Goal: Task Accomplishment & Management: Use online tool/utility

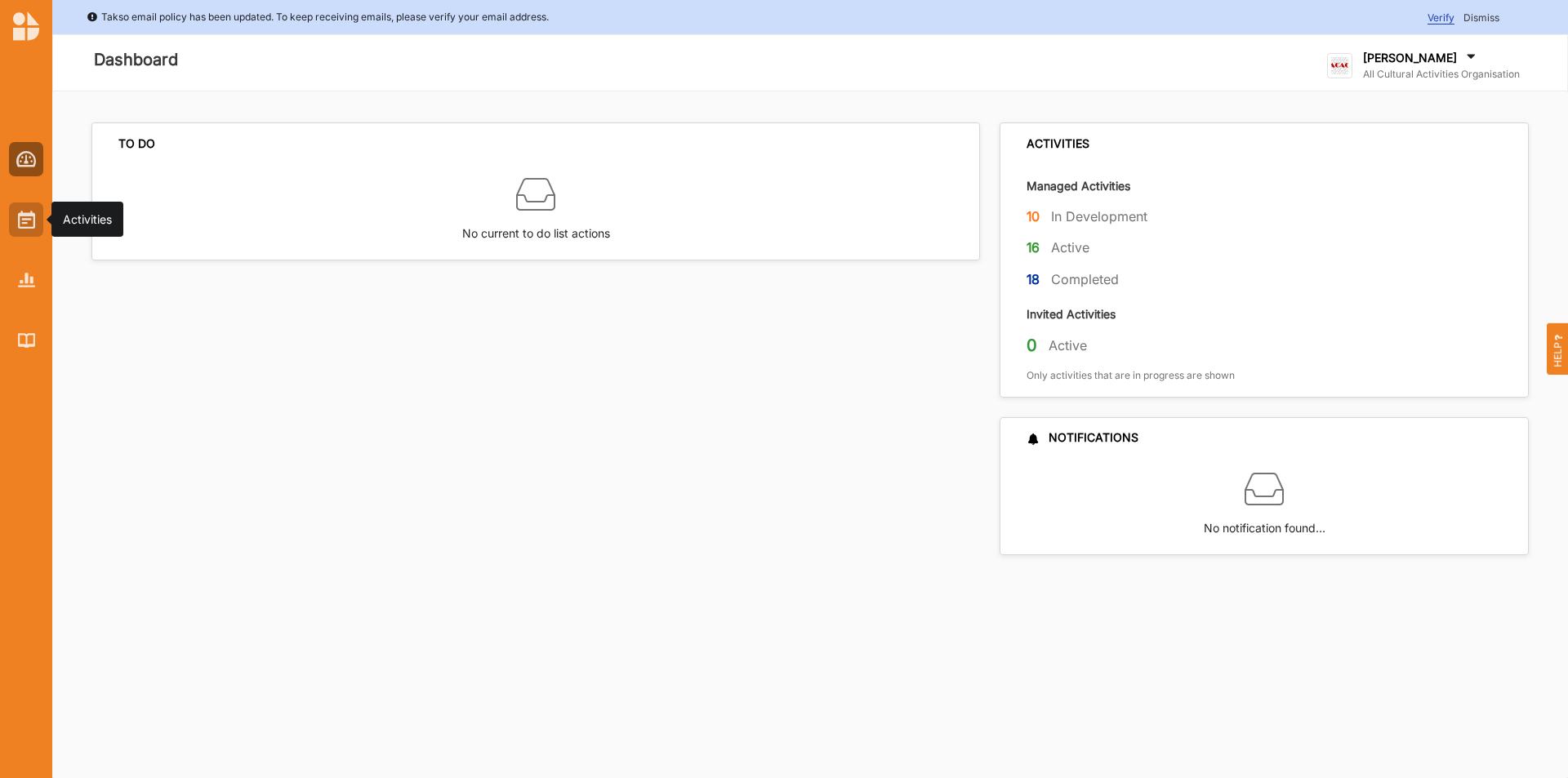
click at [34, 228] on img at bounding box center [26, 219] width 17 height 18
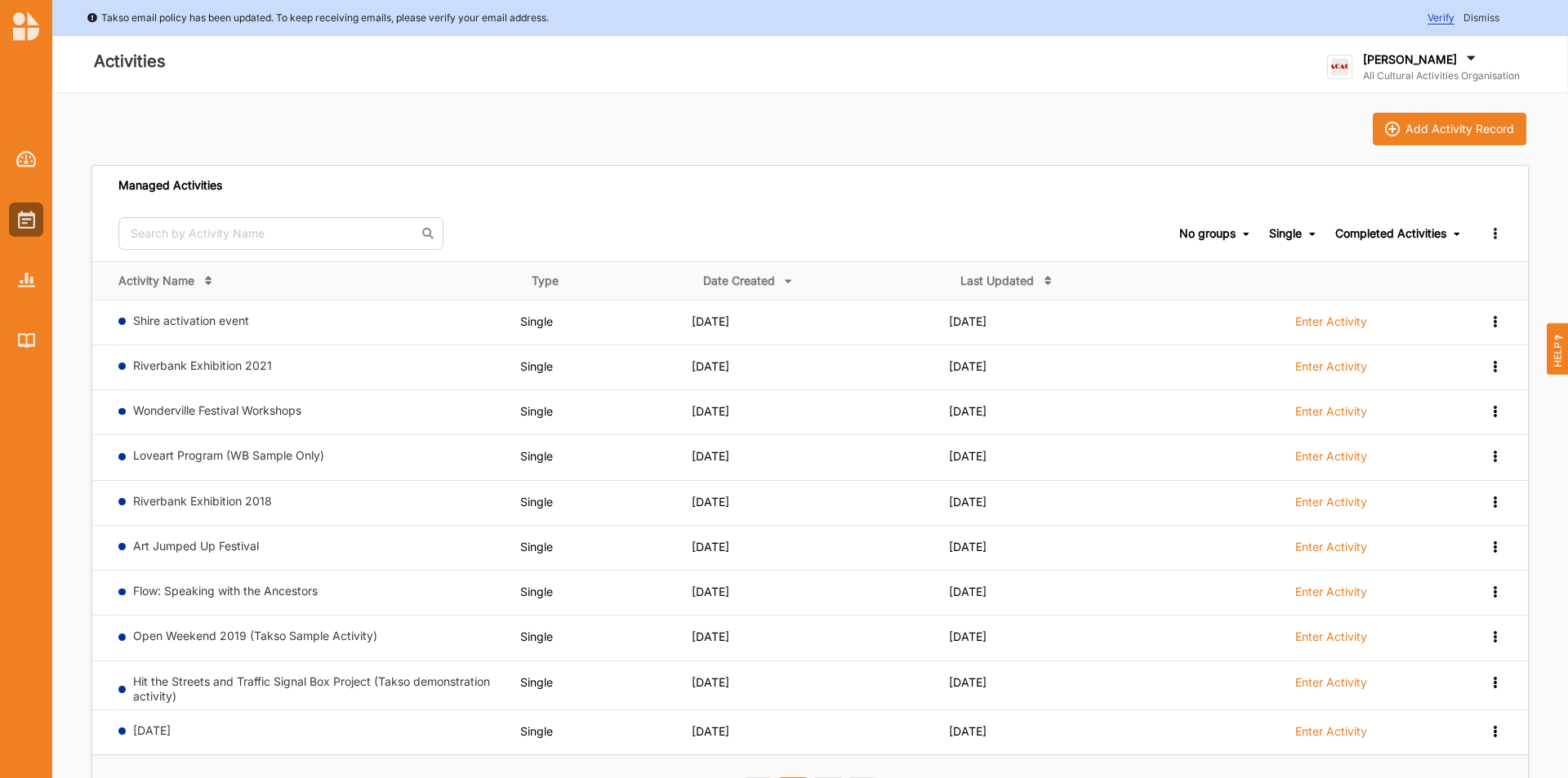
click at [1350, 241] on span "Completed Activities Ongoing Activities Completed Activities All activities" at bounding box center [1398, 234] width 126 height 55
click at [1357, 235] on div "Completed Activities" at bounding box center [1390, 234] width 111 height 15
click at [1356, 312] on div "All activities" at bounding box center [1393, 317] width 137 height 29
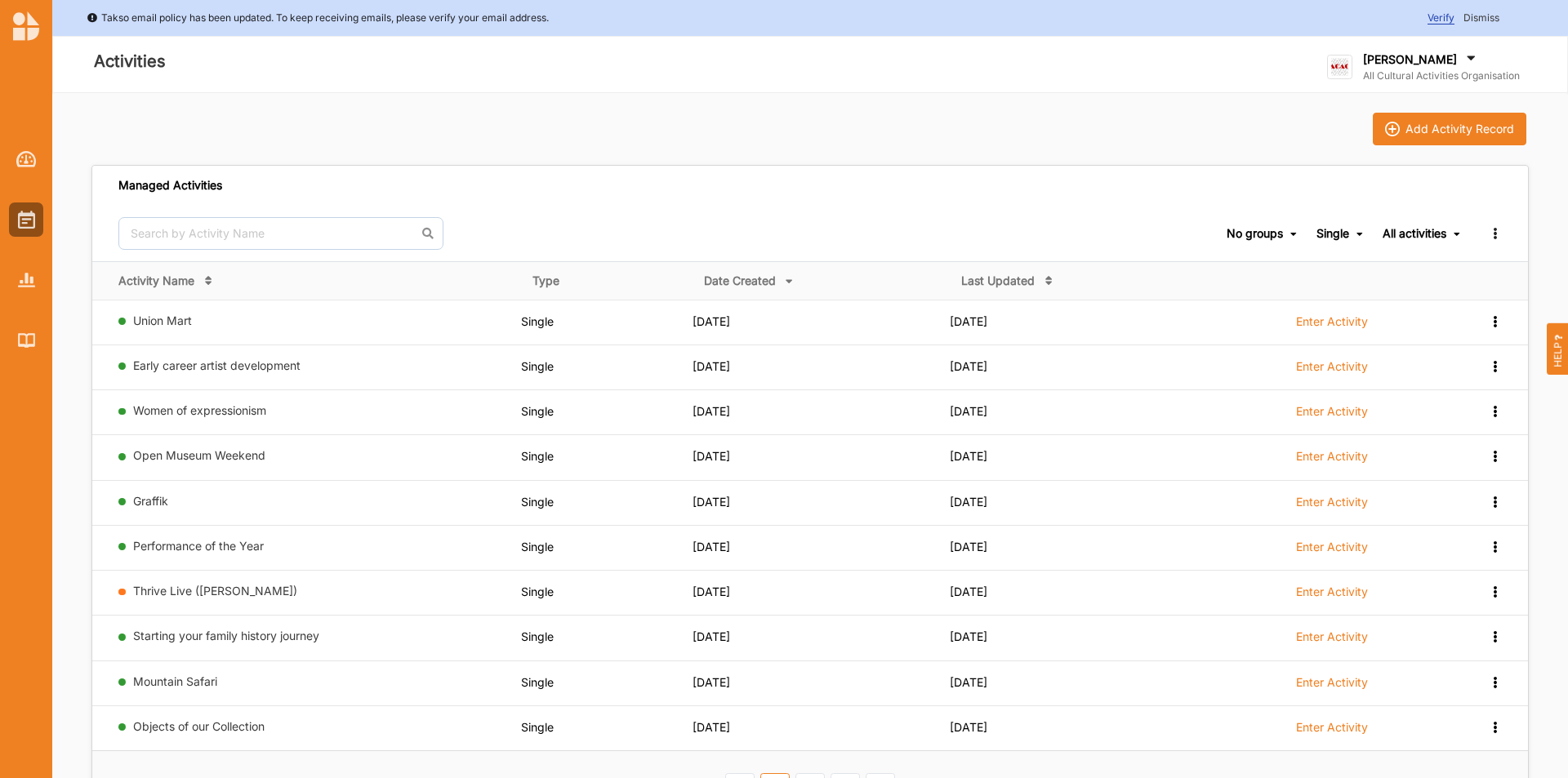
click at [1348, 232] on div "Single" at bounding box center [1333, 234] width 33 height 15
click at [1314, 369] on div "Multi Activity" at bounding box center [1315, 375] width 96 height 29
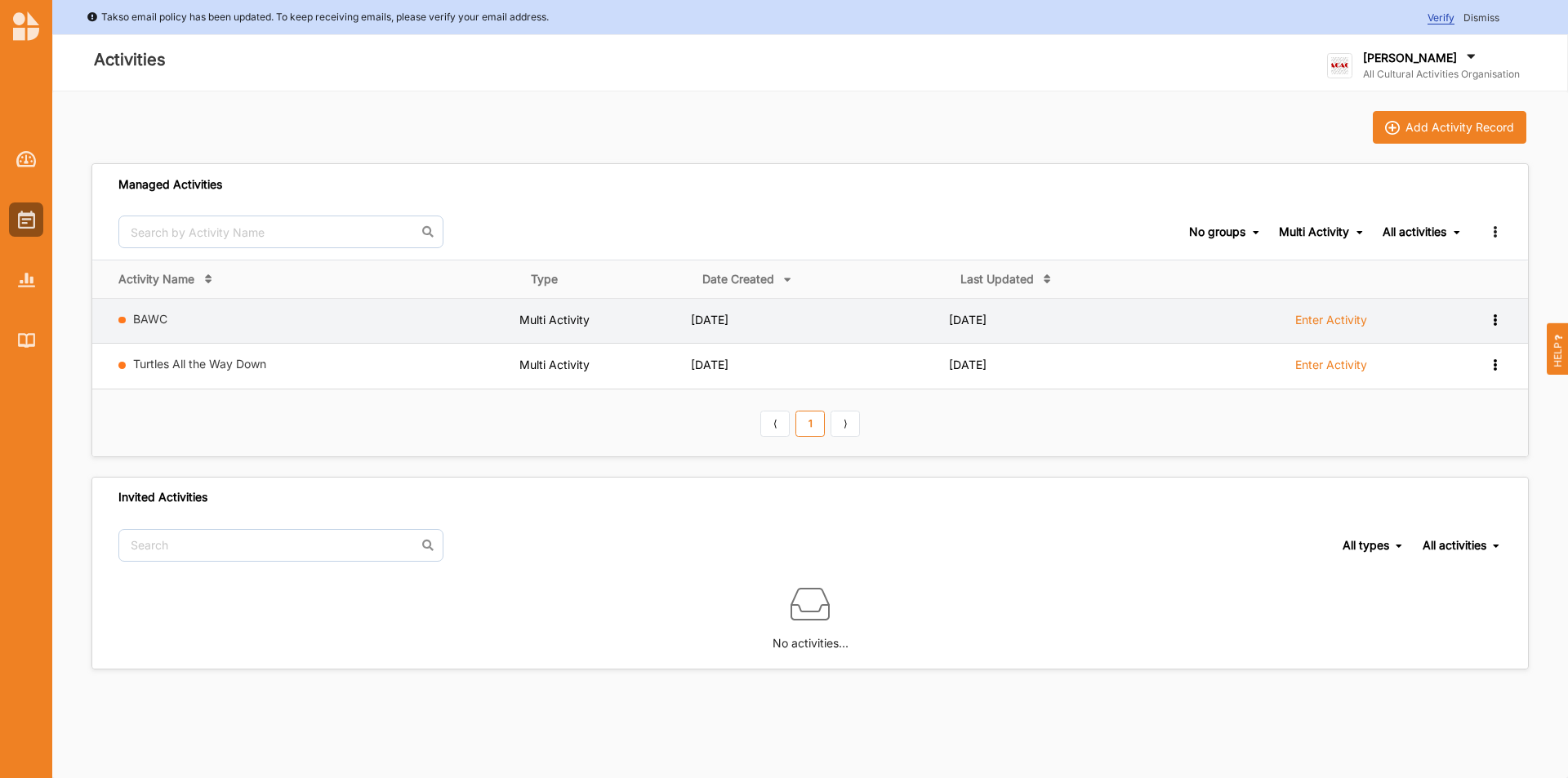
click at [1340, 317] on label "Enter Activity" at bounding box center [1332, 320] width 72 height 15
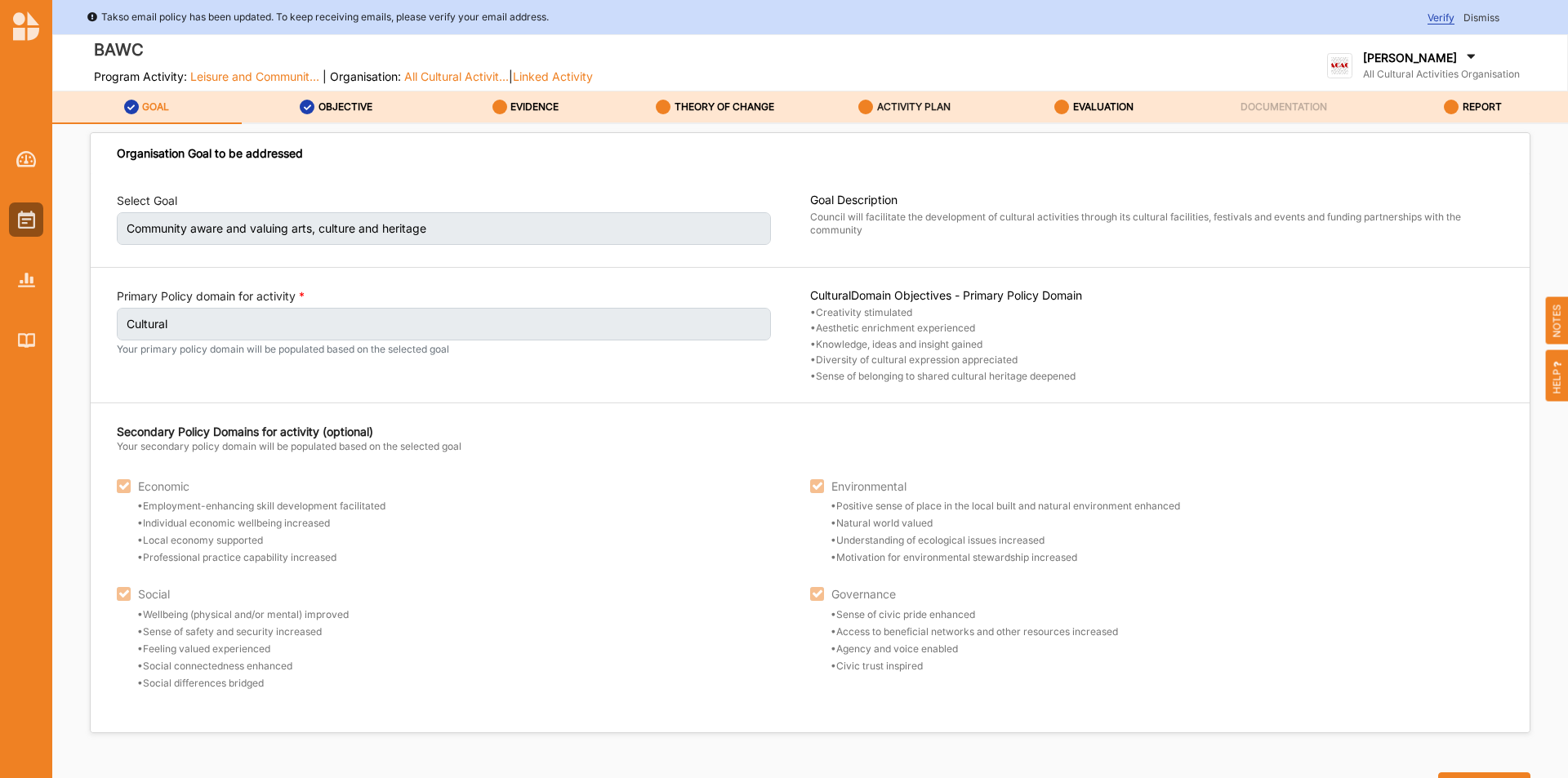
click at [928, 100] on div "ACTIVITY PLAN" at bounding box center [905, 107] width 92 height 29
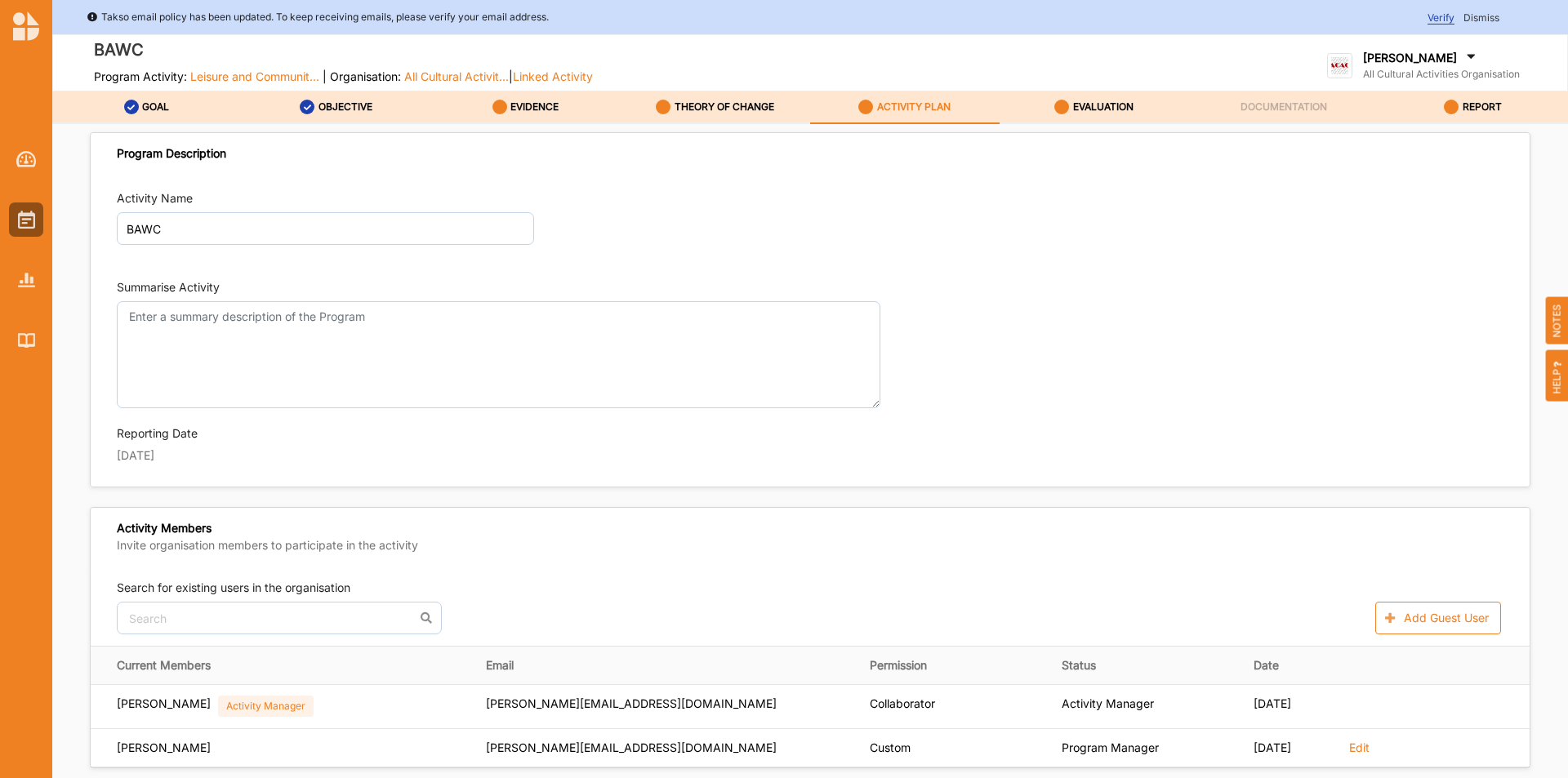
click at [1441, 55] on div "[PERSON_NAME]" at bounding box center [1442, 58] width 157 height 18
click at [1399, 235] on div "Log Out" at bounding box center [1406, 237] width 131 height 15
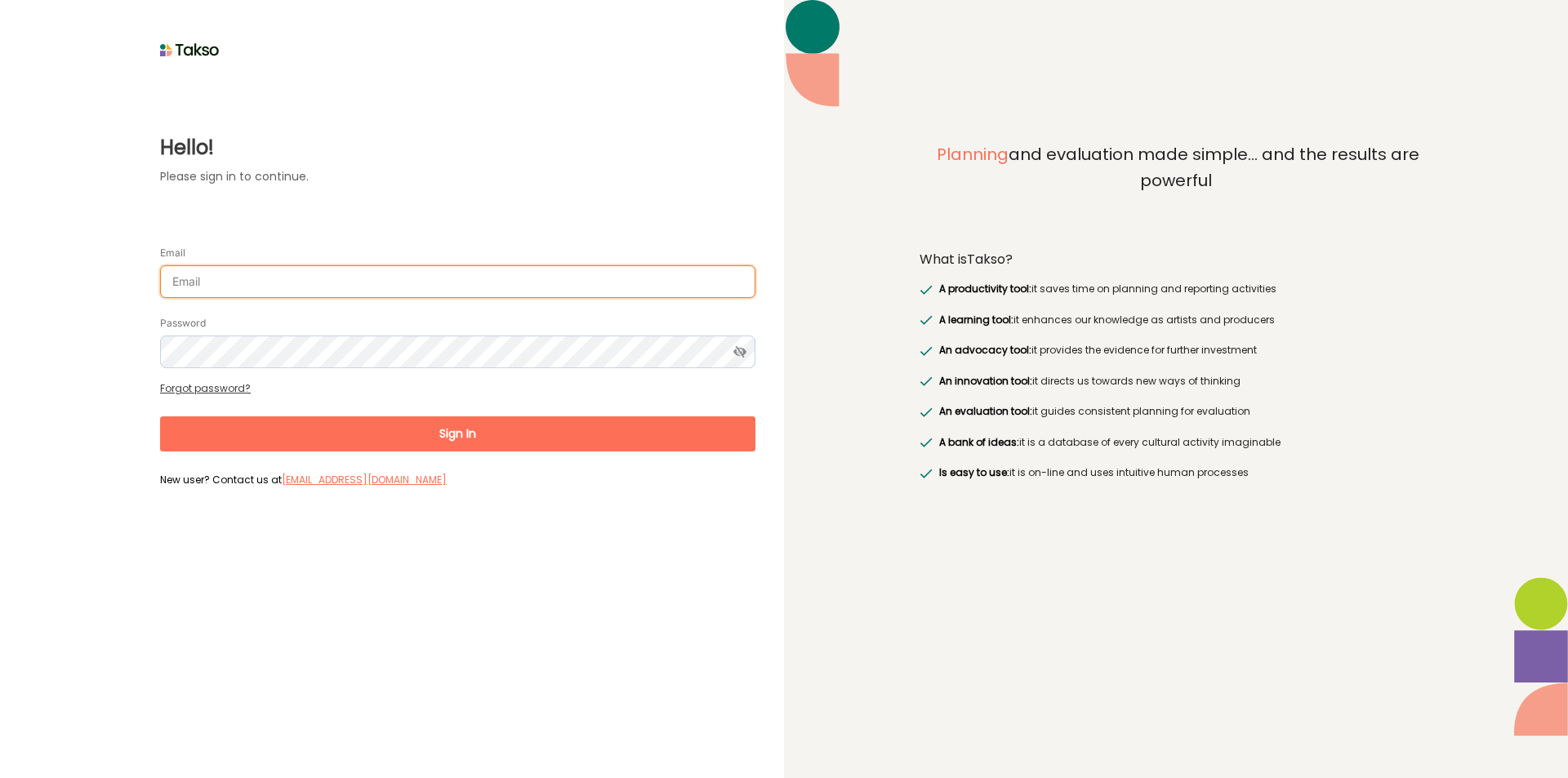
click at [328, 286] on input "Email" at bounding box center [457, 281] width 596 height 33
type input "[EMAIL_ADDRESS][DOMAIN_NAME]"
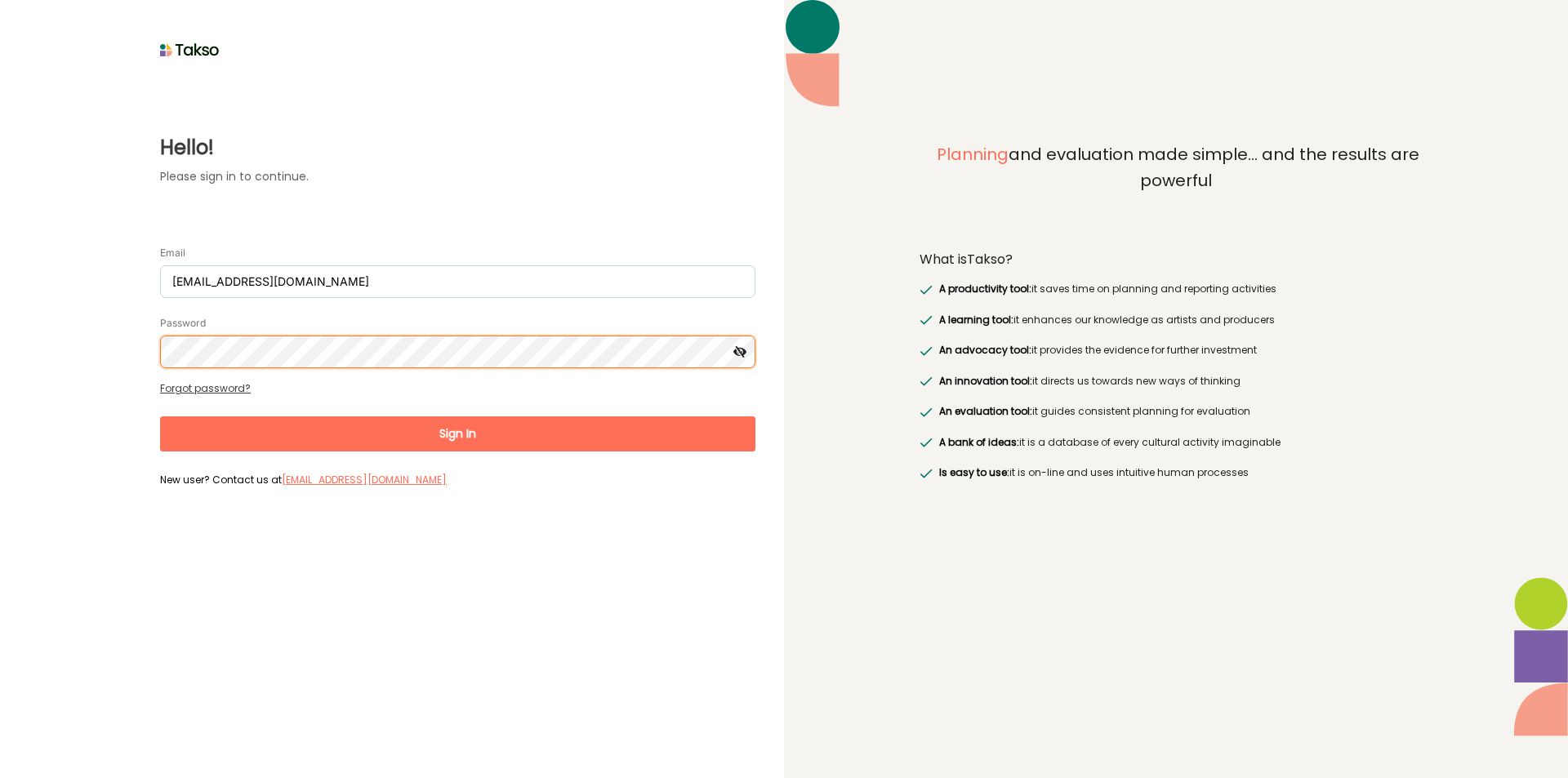
click at [160, 416] on button "Sign In" at bounding box center [457, 434] width 596 height 35
